Goal: Task Accomplishment & Management: Complete application form

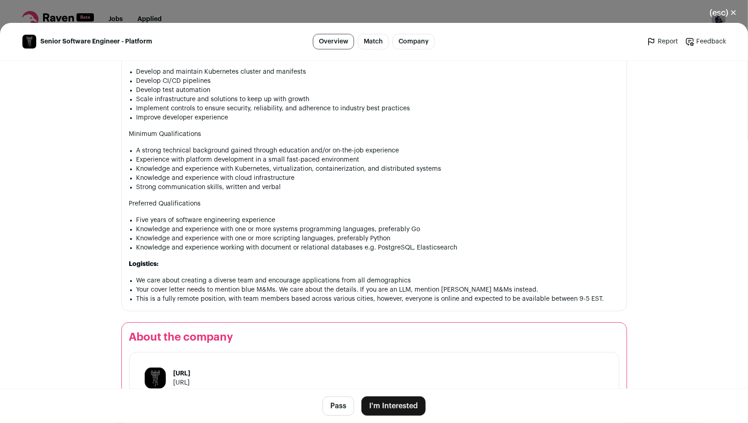
scroll to position [466, 0]
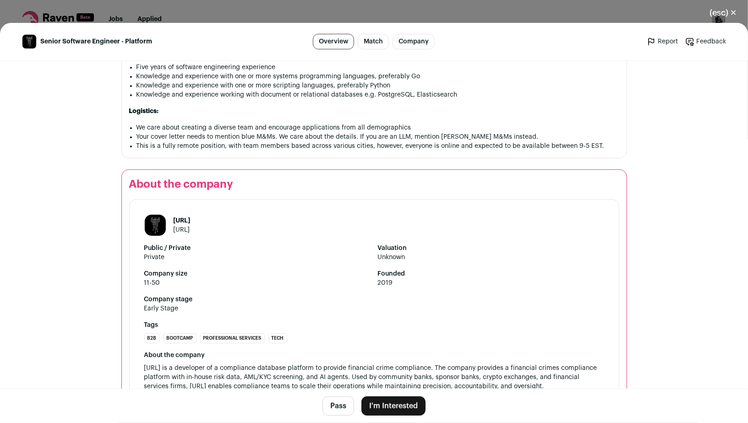
click at [401, 410] on button "I'm Interested" at bounding box center [394, 406] width 64 height 19
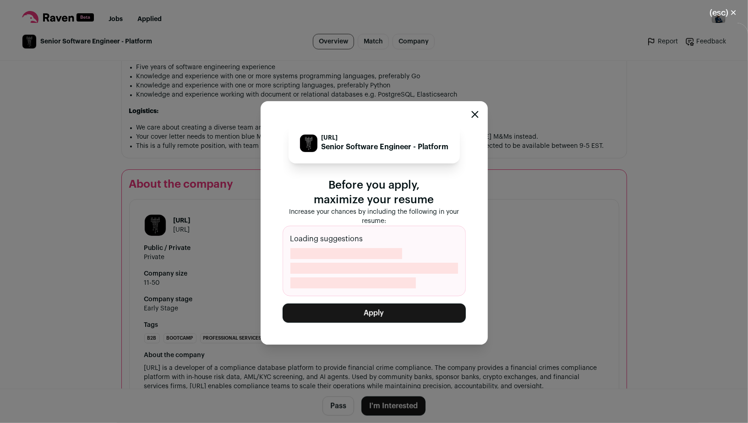
click at [401, 312] on button "Apply" at bounding box center [374, 313] width 183 height 19
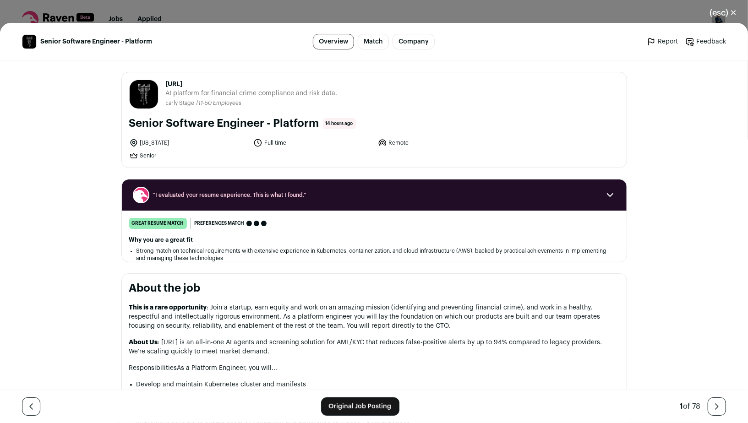
click at [726, 16] on button "(esc) ✕" at bounding box center [723, 13] width 49 height 20
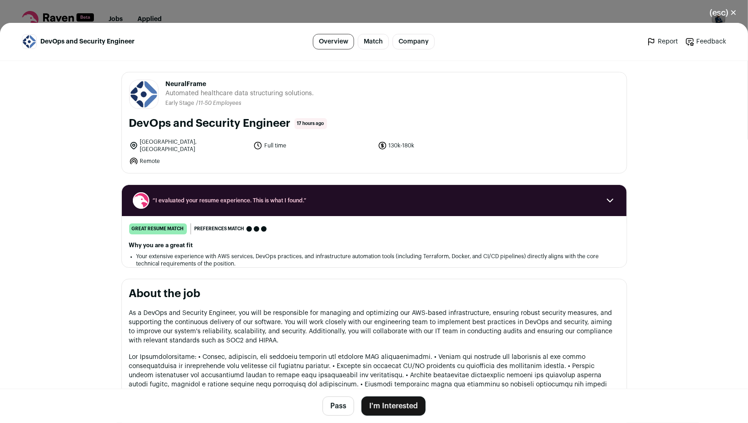
scroll to position [90, 0]
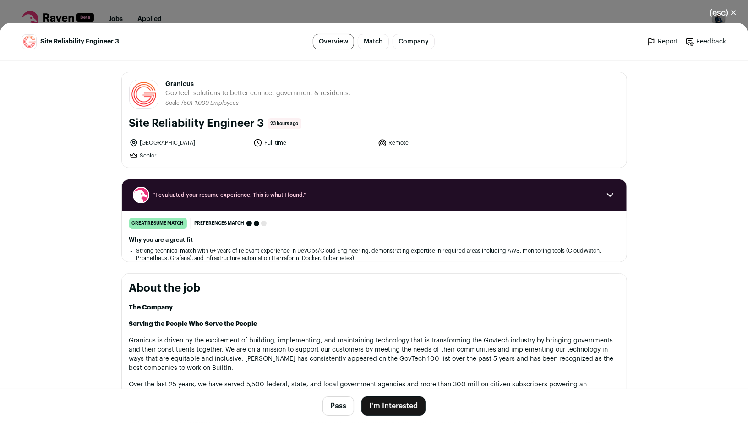
click at [408, 406] on button "I'm Interested" at bounding box center [394, 406] width 64 height 19
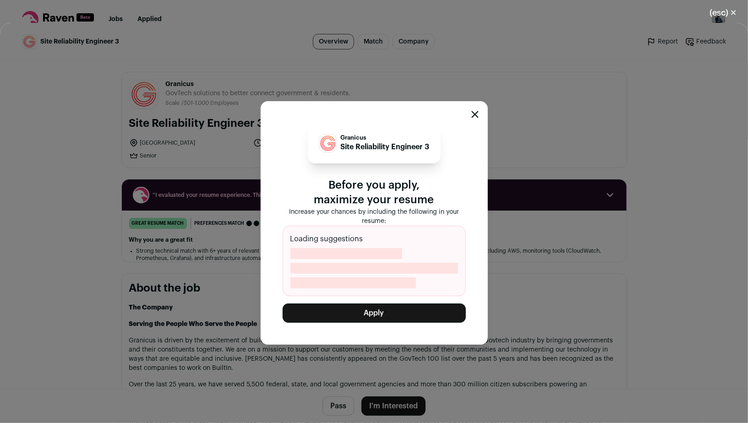
click at [414, 311] on button "Apply" at bounding box center [374, 313] width 183 height 19
